Goal: Information Seeking & Learning: Learn about a topic

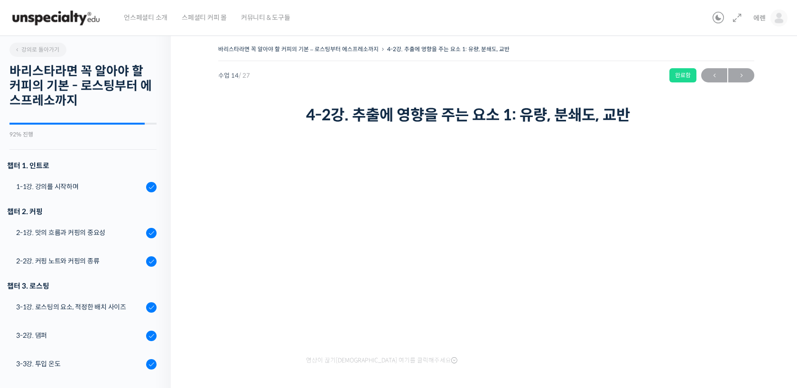
scroll to position [543, 0]
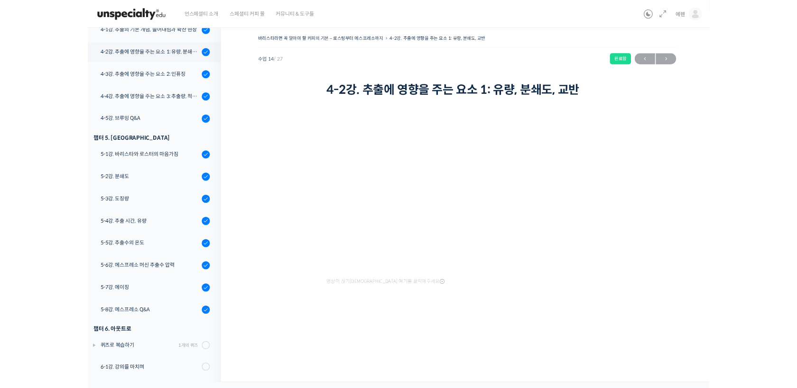
scroll to position [543, 0]
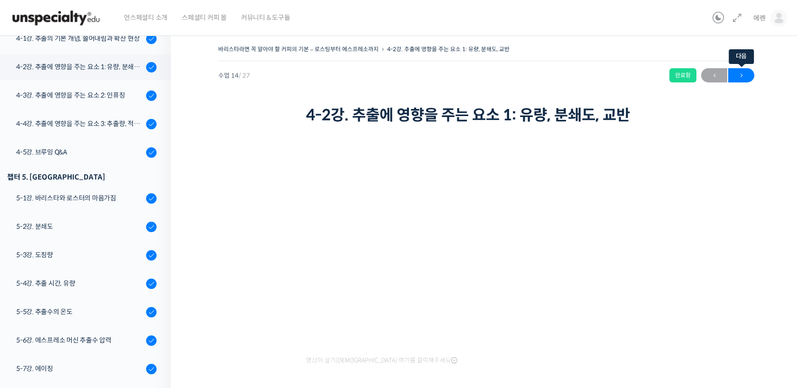
click at [735, 76] on span "→" at bounding box center [741, 75] width 26 height 13
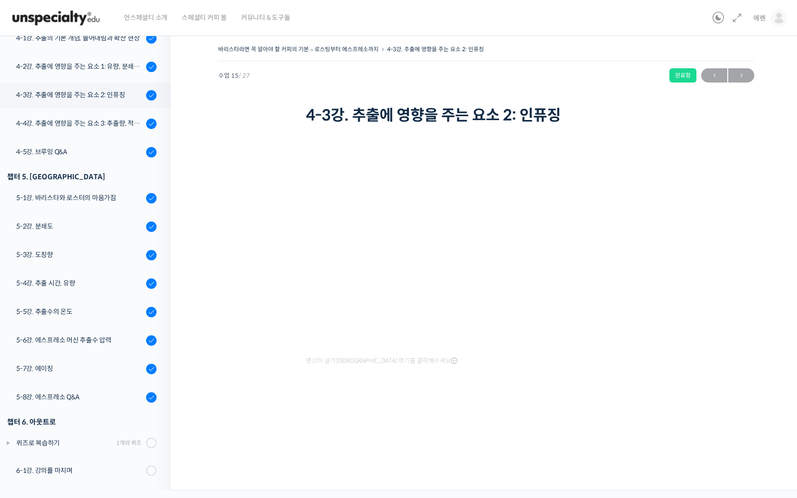
scroll to position [543, 0]
